Goal: Transaction & Acquisition: Purchase product/service

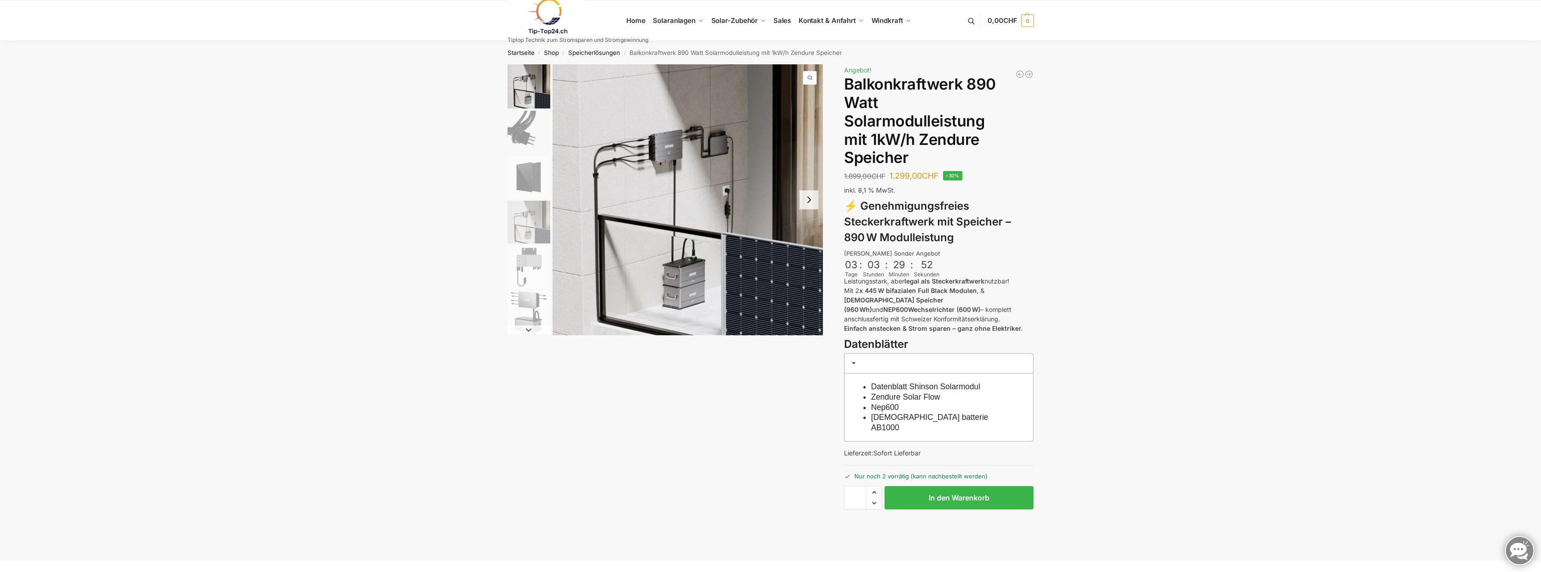
click at [527, 128] on img "2 / 6" at bounding box center [529, 132] width 43 height 43
click at [810, 202] on button "Next slide" at bounding box center [809, 199] width 19 height 19
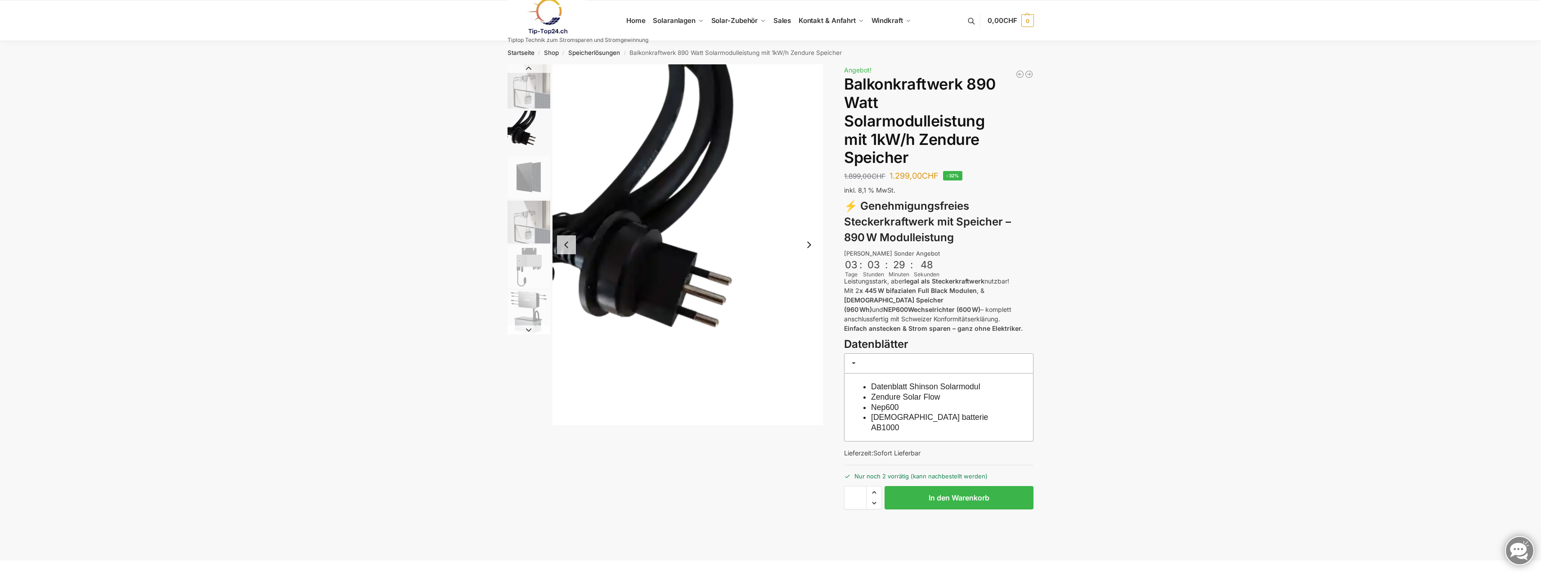
click at [810, 202] on img "2 / 6" at bounding box center [688, 244] width 271 height 361
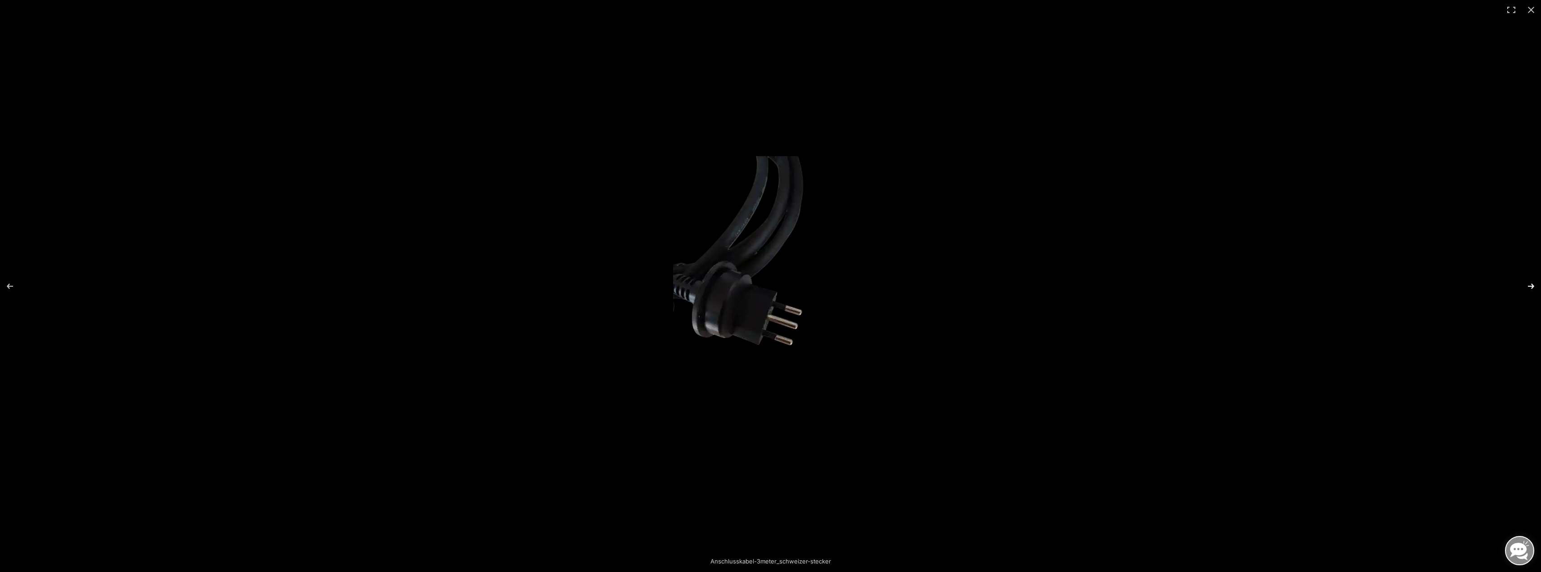
click at [1532, 284] on button "Next (arrow right)" at bounding box center [1525, 286] width 31 height 45
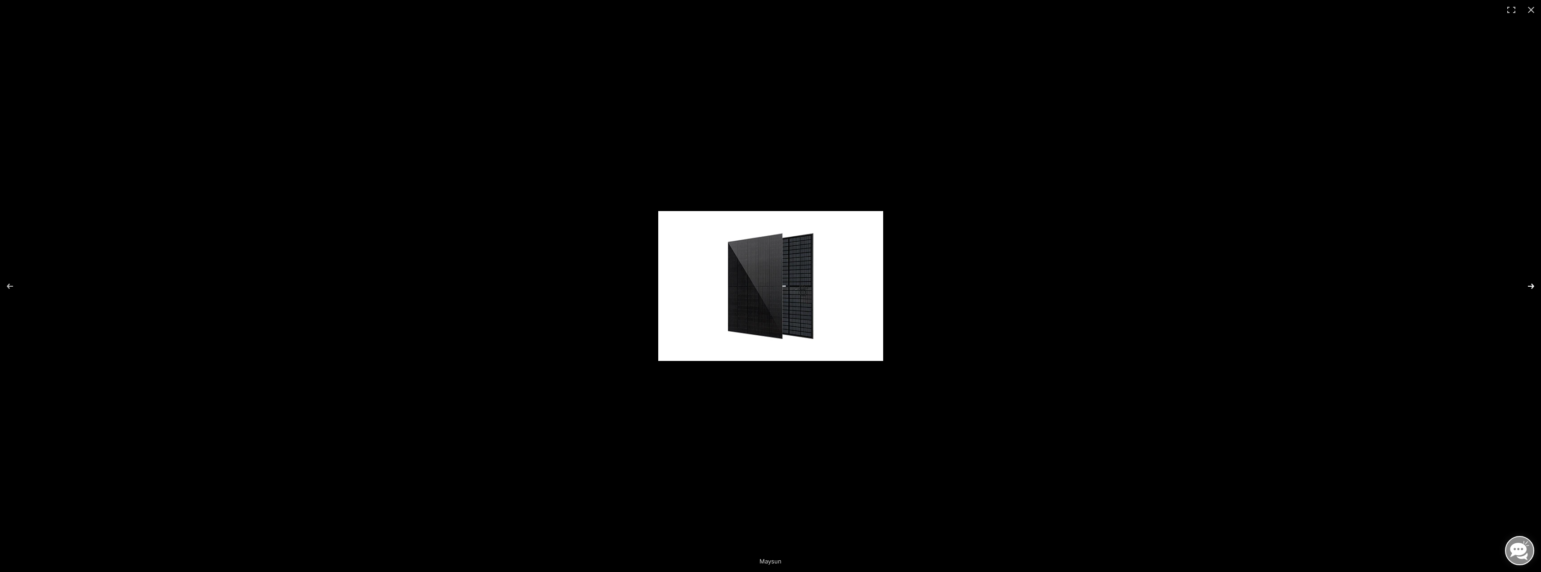
click at [1532, 284] on button "Next (arrow right)" at bounding box center [1525, 286] width 31 height 45
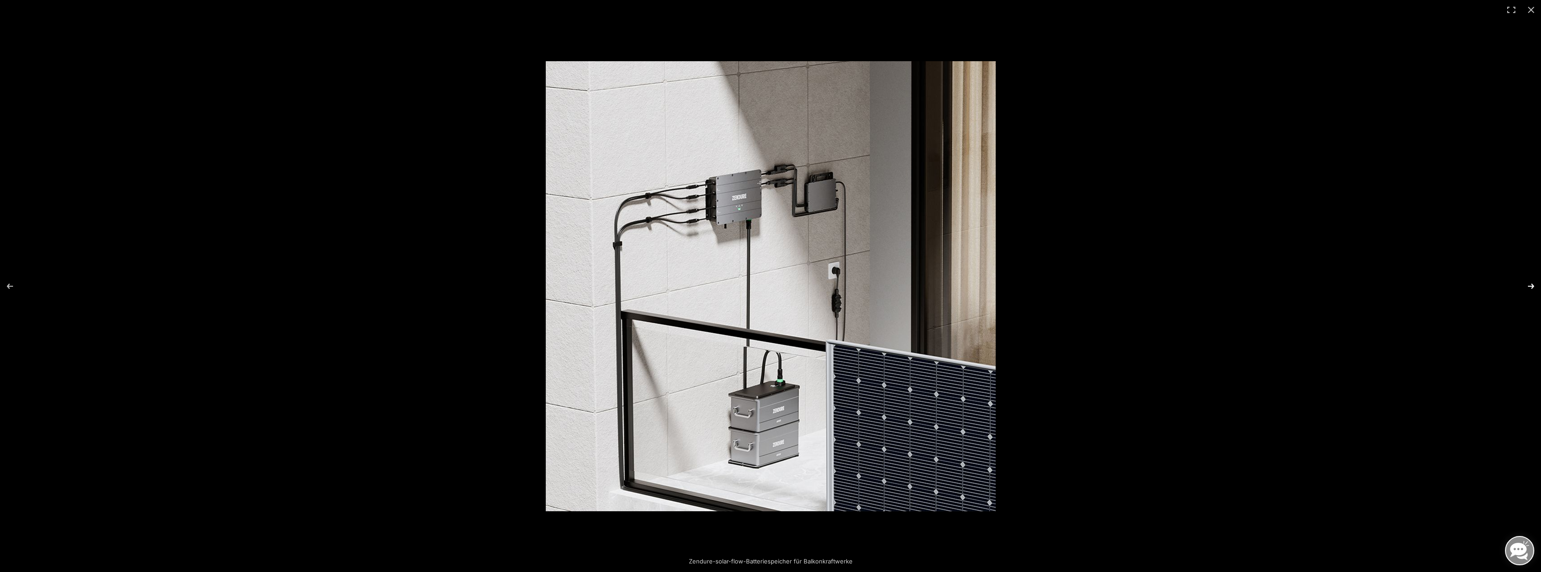
click at [1532, 284] on button "Next (arrow right)" at bounding box center [1525, 286] width 31 height 45
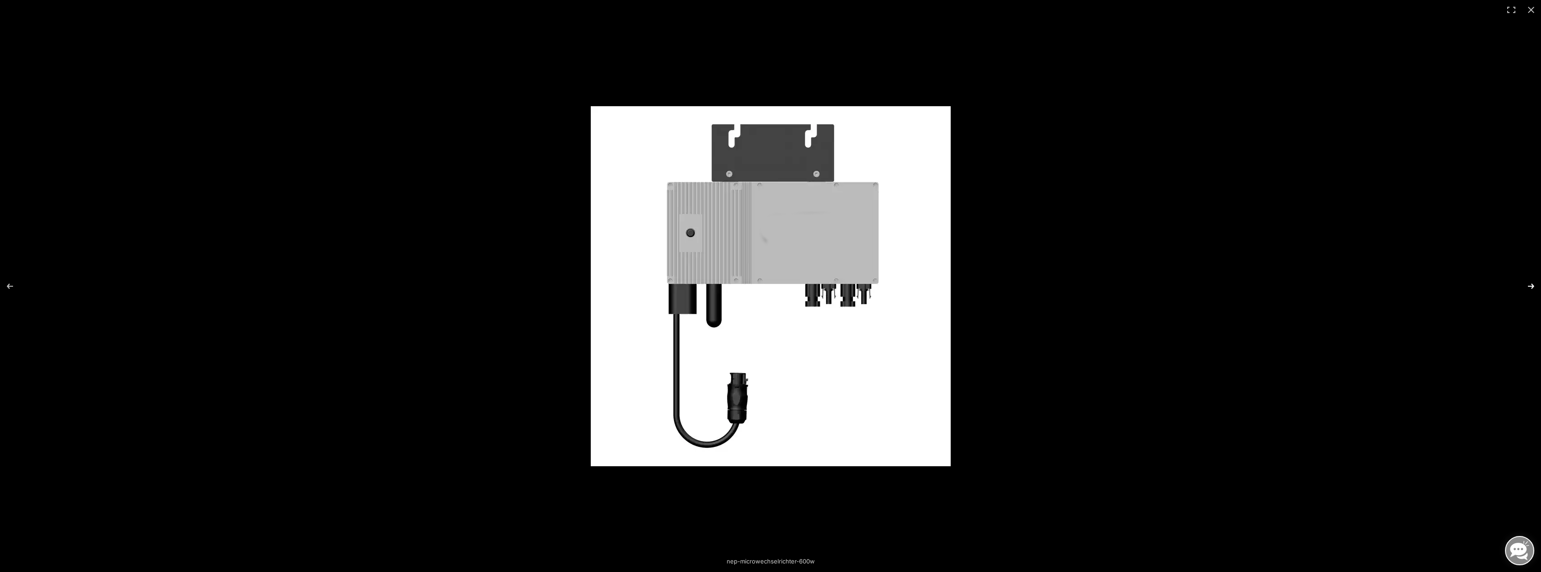
click at [1532, 284] on button "Next (arrow right)" at bounding box center [1525, 286] width 31 height 45
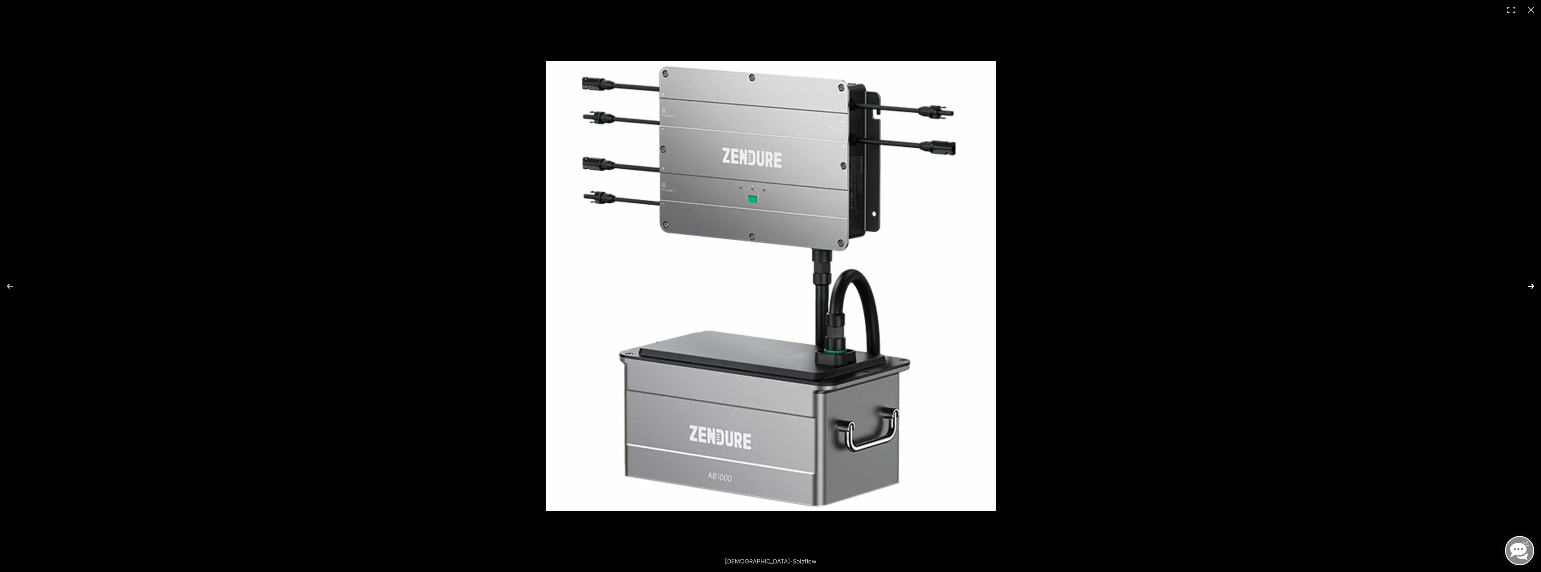
click at [1532, 284] on button "Next (arrow right)" at bounding box center [1525, 286] width 31 height 45
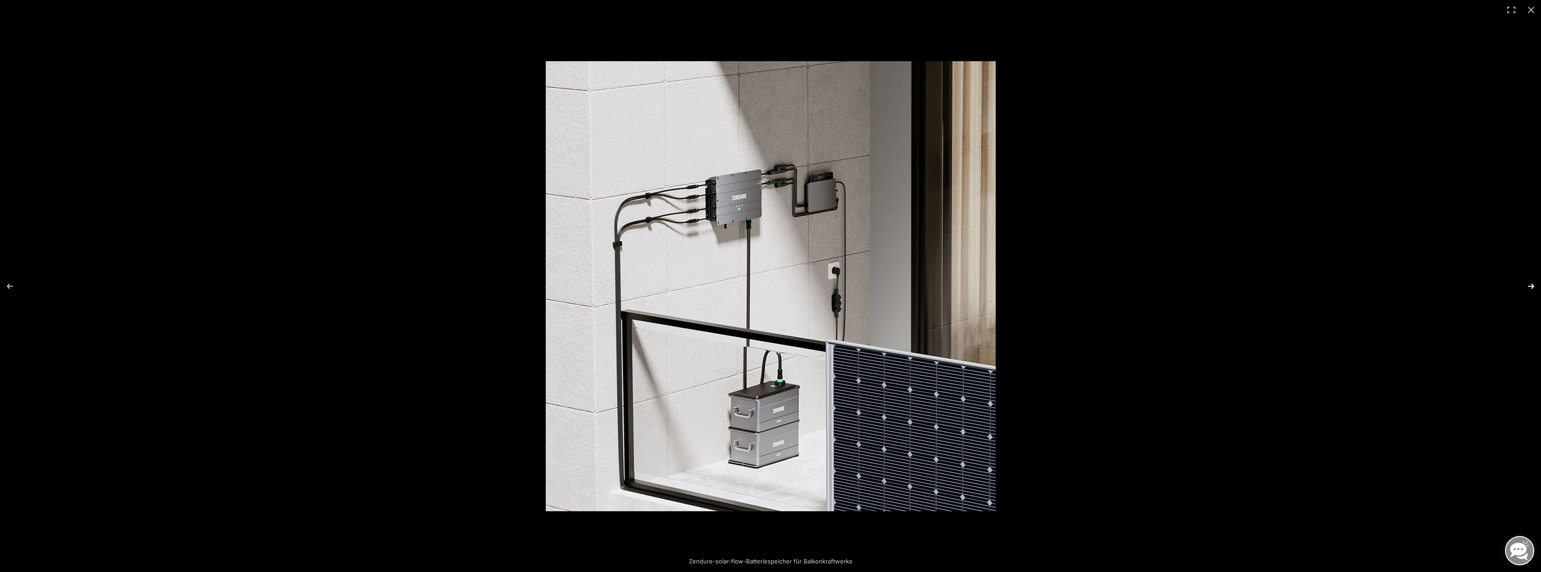
click at [1532, 284] on button "Next (arrow right)" at bounding box center [1525, 286] width 31 height 45
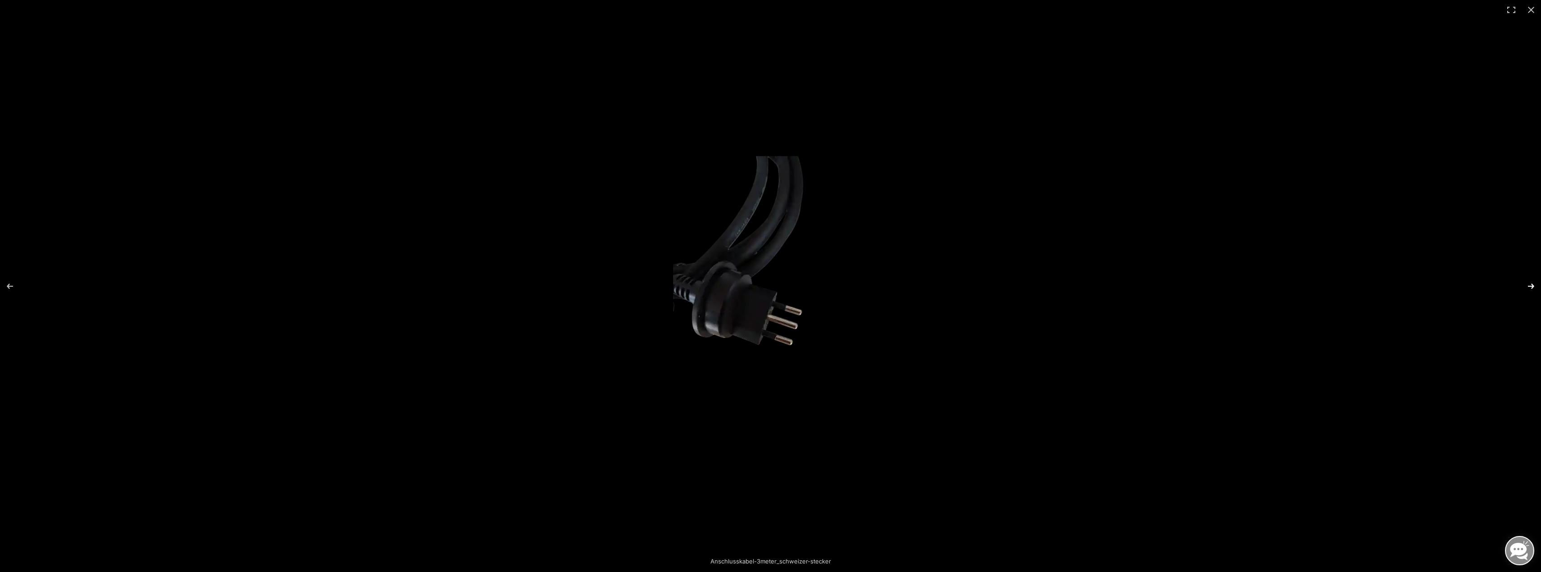
click at [1532, 284] on button "Next (arrow right)" at bounding box center [1525, 286] width 31 height 45
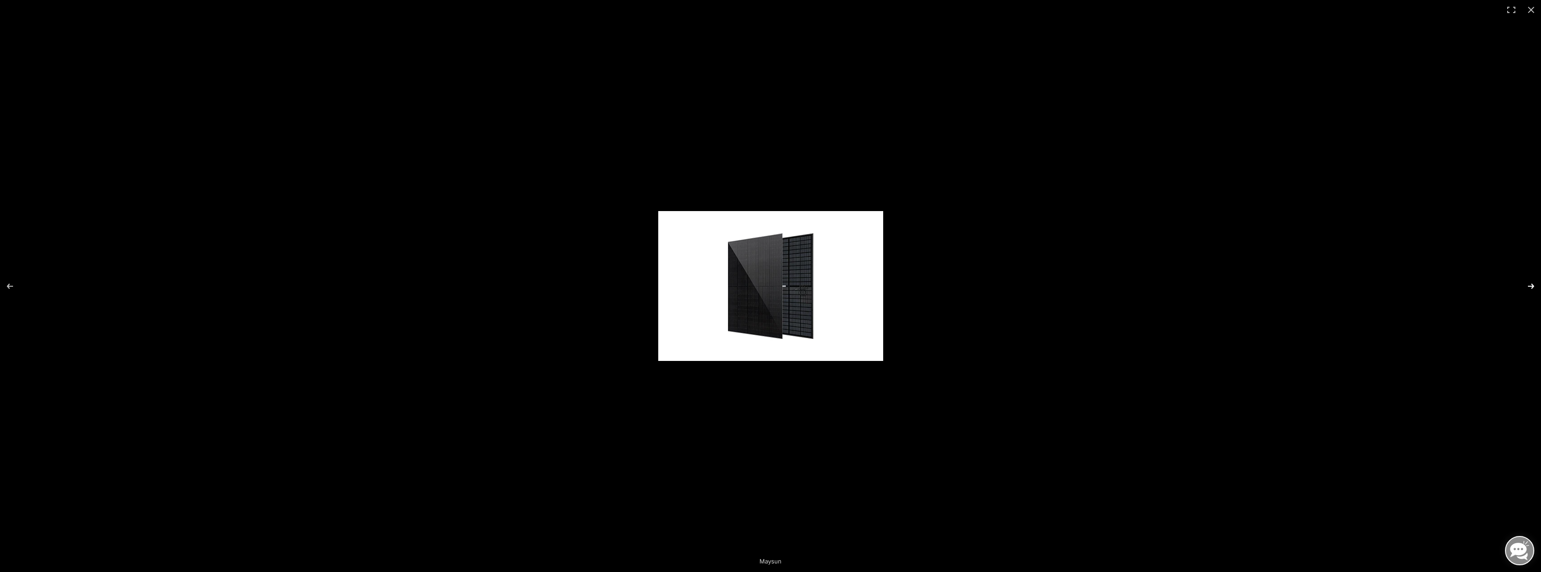
click at [1532, 284] on button "Next (arrow right)" at bounding box center [1525, 286] width 31 height 45
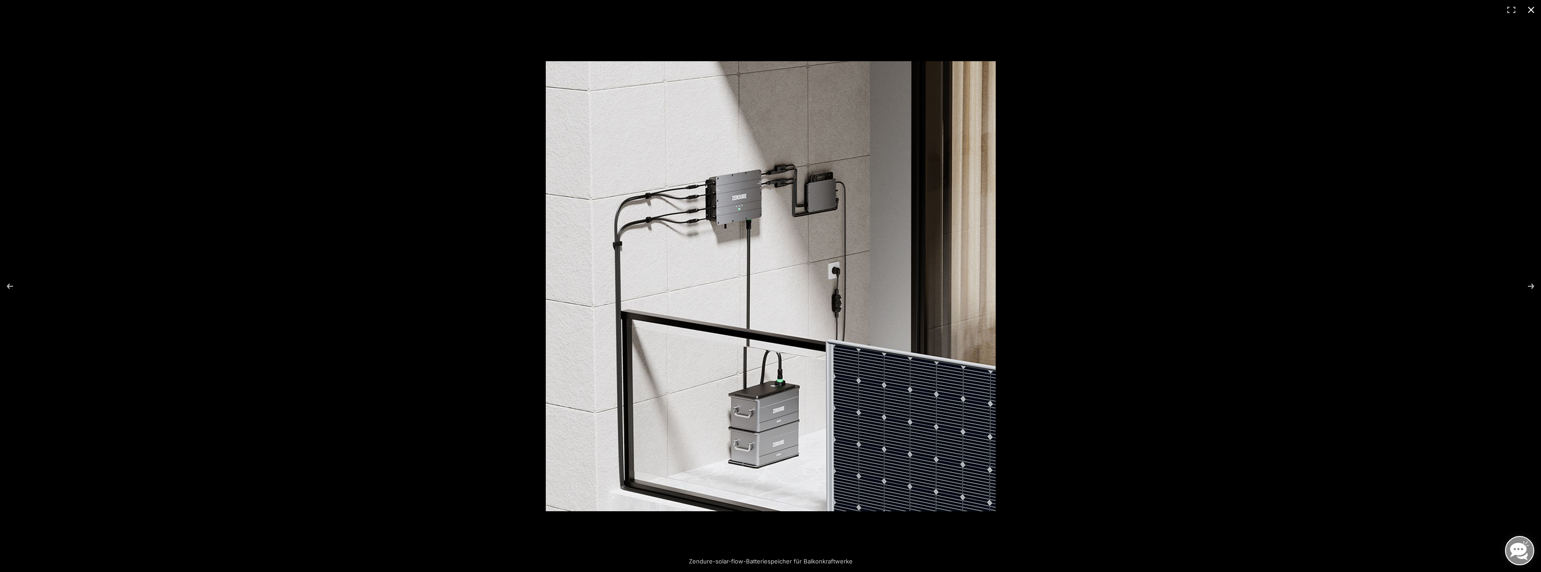
click at [1530, 12] on button "Close (Esc)" at bounding box center [1531, 10] width 20 height 20
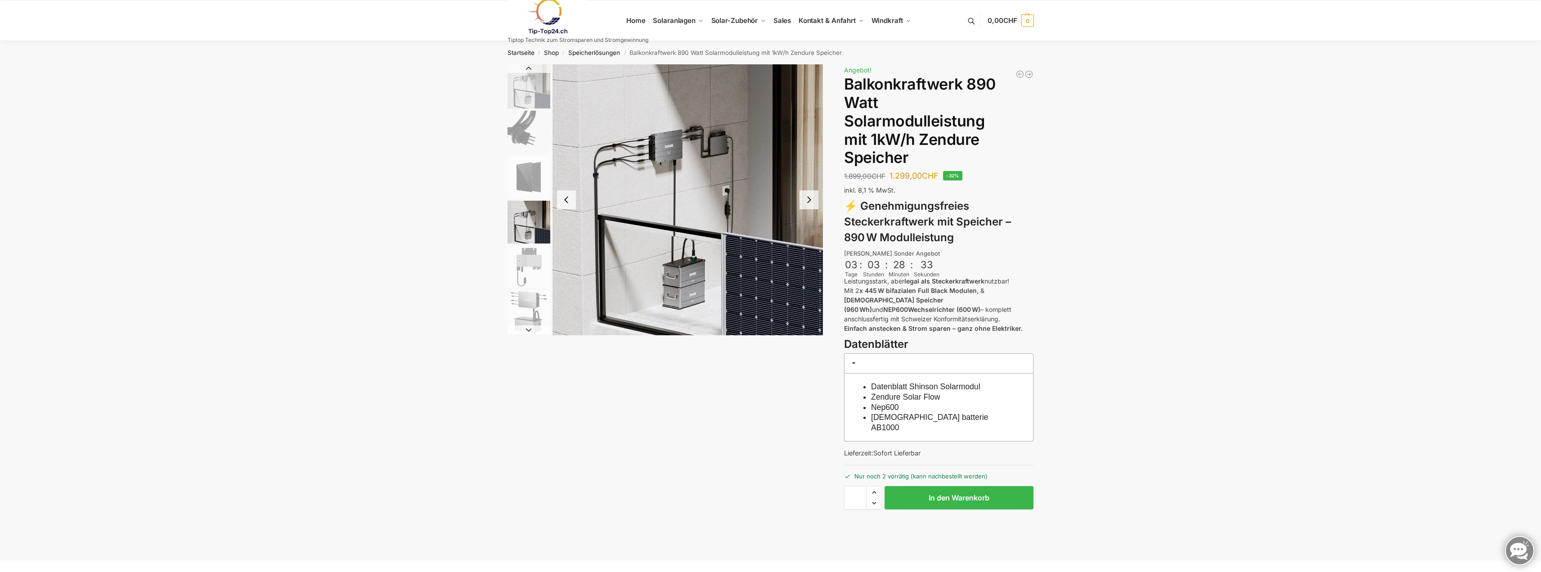
click at [876, 486] on span "Increase quantity" at bounding box center [874, 492] width 15 height 12
type input "*"
